Goal: Book appointment/travel/reservation

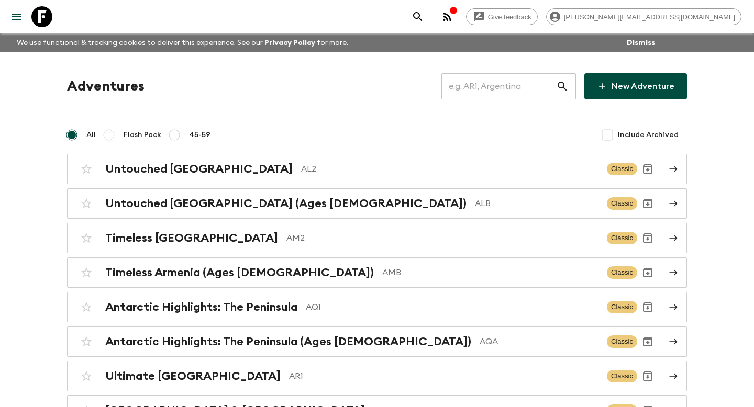
click at [480, 96] on input "text" at bounding box center [498, 86] width 115 height 29
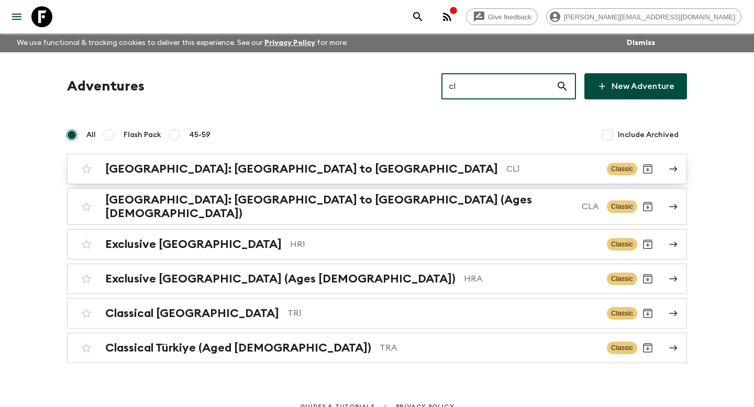
type input "cl"
click at [362, 175] on div "[GEOGRAPHIC_DATA]: [GEOGRAPHIC_DATA] to [GEOGRAPHIC_DATA] CL1" at bounding box center [351, 169] width 493 height 14
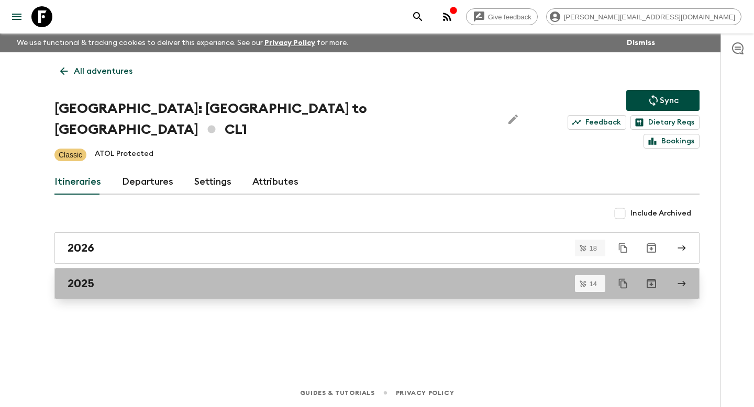
click at [136, 277] on div "2025" at bounding box center [367, 284] width 599 height 14
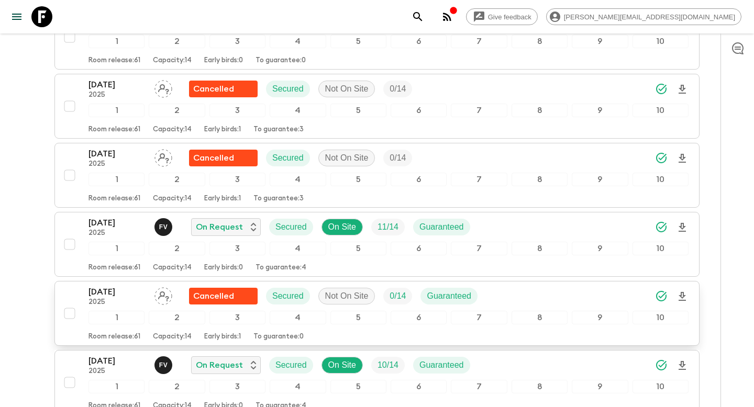
scroll to position [481, 0]
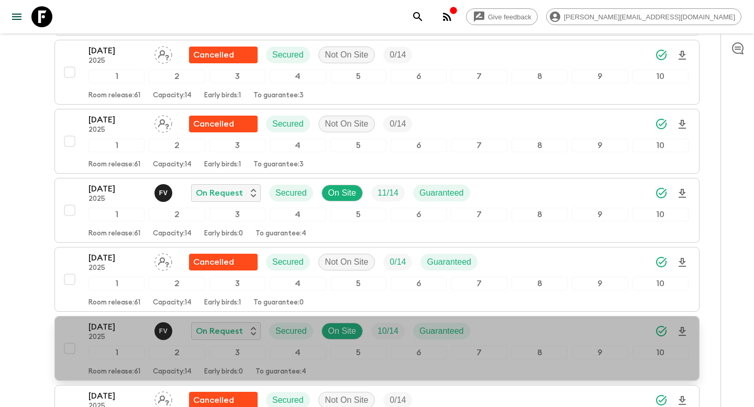
click at [122, 334] on p "2025" at bounding box center [117, 338] width 58 height 8
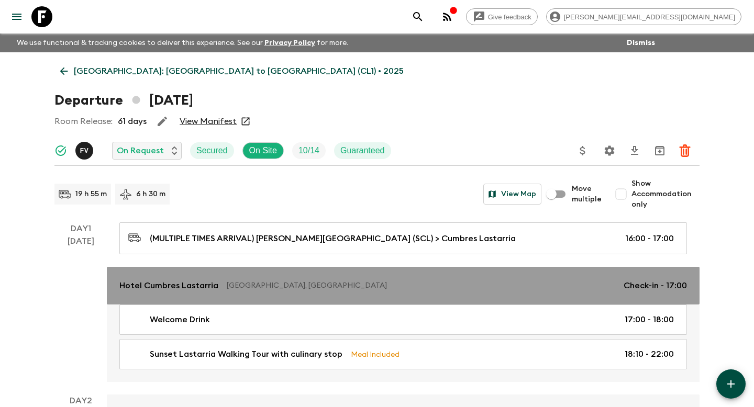
click at [283, 281] on p "[GEOGRAPHIC_DATA], [GEOGRAPHIC_DATA]" at bounding box center [421, 286] width 389 height 10
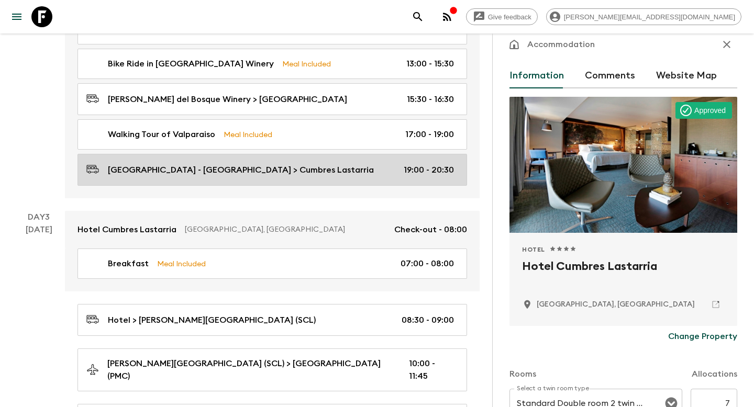
scroll to position [531, 0]
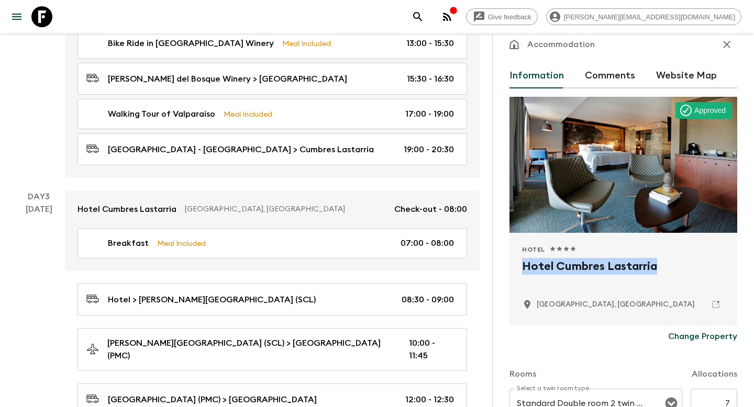
drag, startPoint x: 659, startPoint y: 268, endPoint x: 518, endPoint y: 264, distance: 141.4
click at [518, 264] on div "Hotel 1 Star 2 Stars 3 Stars 4 Stars 5 Stars Hotel Cumbres [PERSON_NAME][GEOGRA…" at bounding box center [623, 279] width 228 height 93
copy h2 "Hotel Cumbres Lastarria"
